Goal: Transaction & Acquisition: Purchase product/service

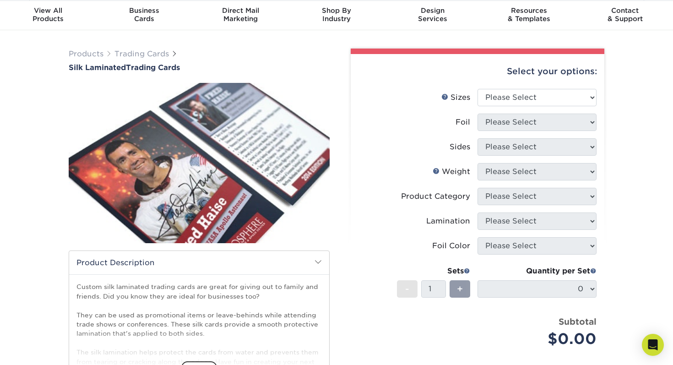
scroll to position [22, 0]
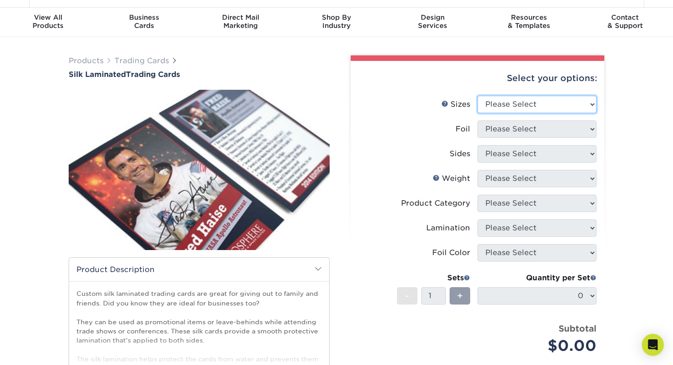
click at [573, 104] on select "Please Select 2.5" x 3.5"" at bounding box center [536, 104] width 119 height 17
click at [477, 96] on select "Please Select 2.5" x 3.5"" at bounding box center [536, 104] width 119 height 17
click at [578, 118] on li "Sizes Help Sizes Please Select 2.5" x 3.5"" at bounding box center [477, 108] width 238 height 25
click at [561, 101] on select "Please Select 2.5" x 3.5"" at bounding box center [536, 104] width 119 height 17
select select "2.50x3.50"
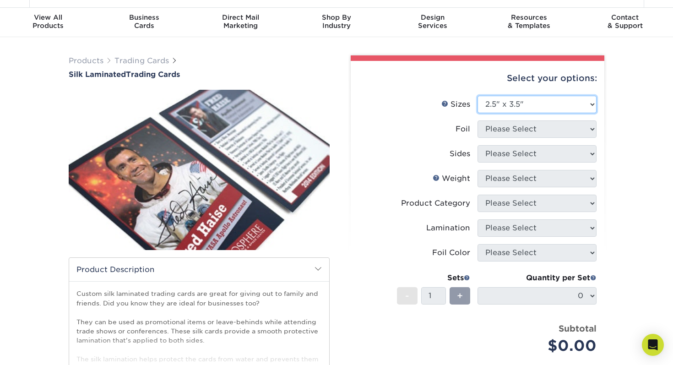
click at [477, 96] on select "Please Select 2.5" x 3.5"" at bounding box center [536, 104] width 119 height 17
click at [581, 134] on select "Please Select" at bounding box center [536, 128] width 119 height 17
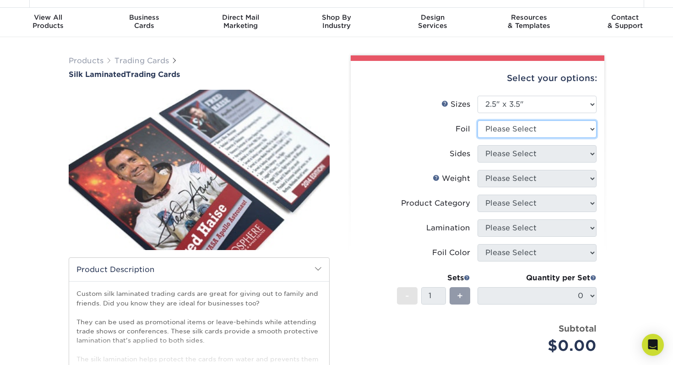
select select "1"
click at [477, 120] on select "Please Select No Yes" at bounding box center [536, 128] width 119 height 17
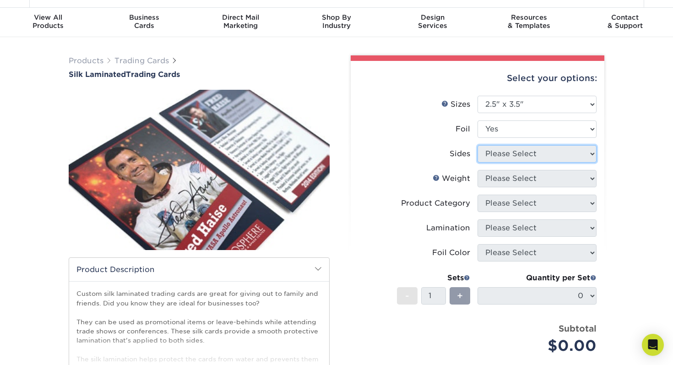
click at [561, 162] on select "Please Select Print Both Sides Print Both Sides - Foil Both Sides Print Both Si…" at bounding box center [536, 153] width 119 height 17
select select "34527644-b4fd-4ffb-9092-1318eefcd9d9"
click at [477, 145] on select "Please Select Print Both Sides - Foil Both Sides Print Both Sides - Foil Front …" at bounding box center [536, 153] width 119 height 17
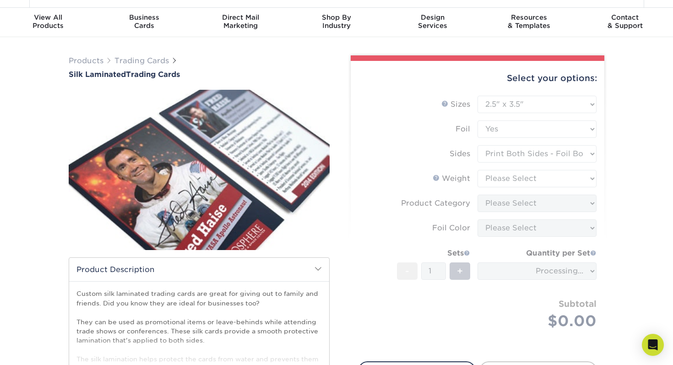
click at [558, 169] on form "Sizes Help Sizes Please Select 2.5" x 3.5" Foil Please Select No Yes -" at bounding box center [477, 223] width 239 height 255
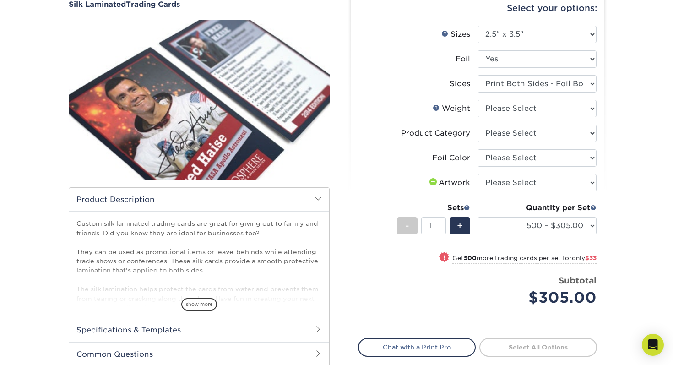
scroll to position [100, 0]
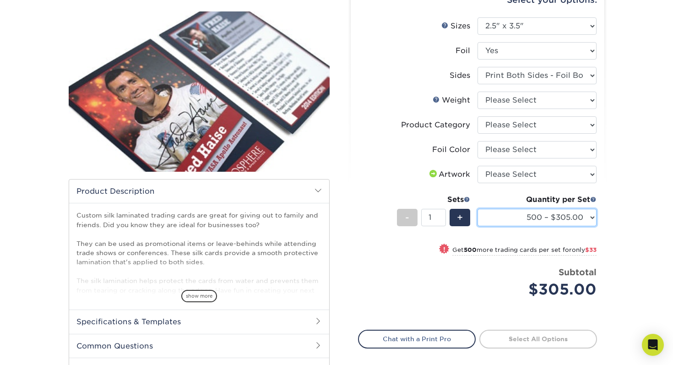
click at [549, 215] on select "500 – $305.00 1000 – $338.00 2500 – $776.00 5000 – $1449.00" at bounding box center [536, 217] width 119 height 17
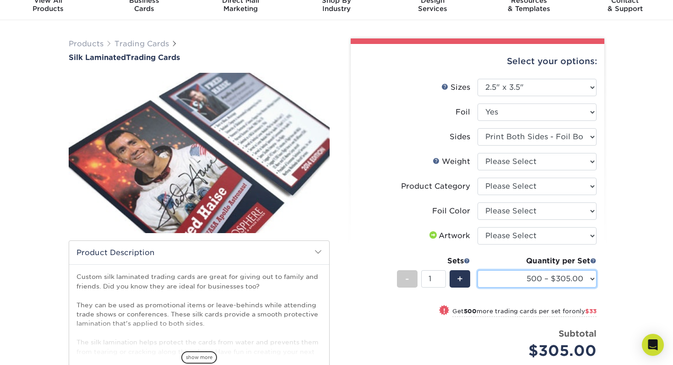
scroll to position [0, 0]
